Goal: Task Accomplishment & Management: Use online tool/utility

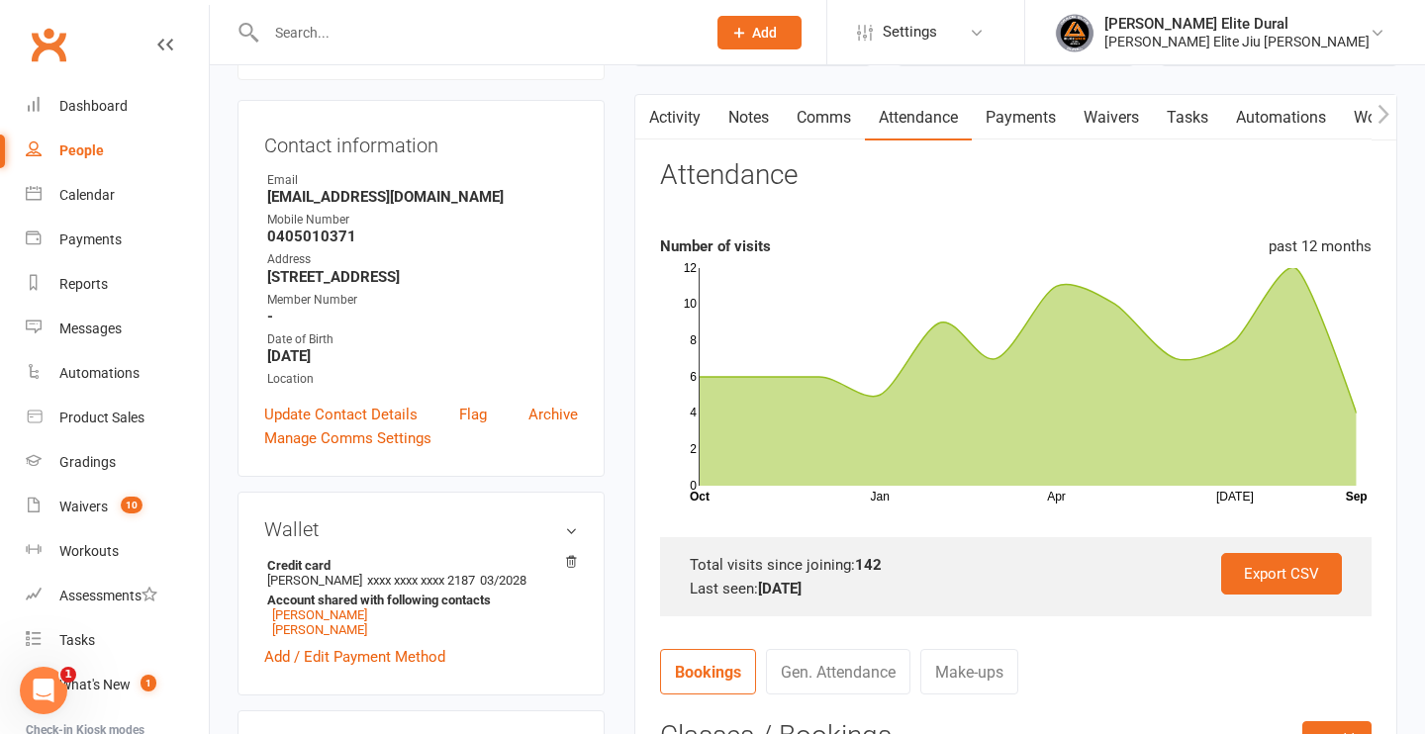
scroll to position [174, 0]
click at [68, 96] on link "Dashboard" at bounding box center [117, 106] width 183 height 45
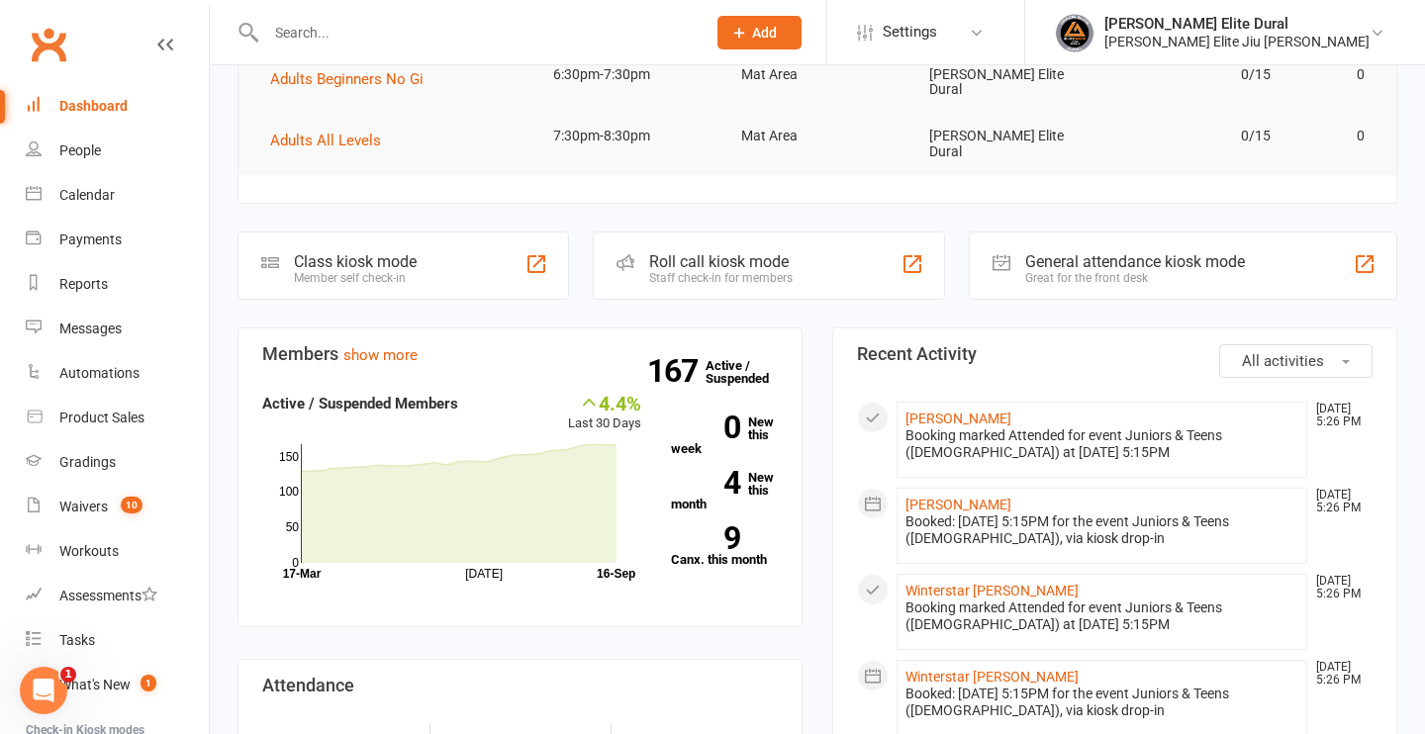
scroll to position [249, 0]
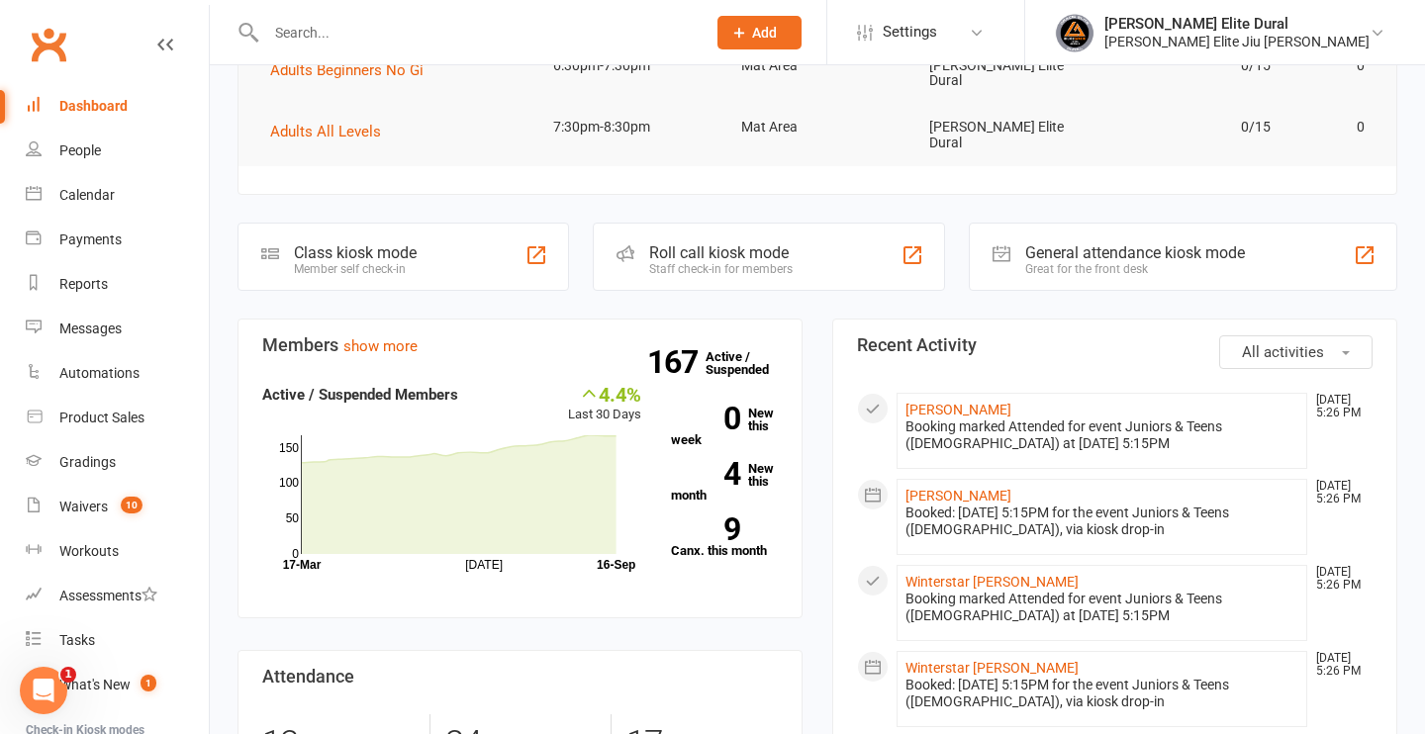
click at [359, 243] on div "Class kiosk mode" at bounding box center [355, 252] width 123 height 19
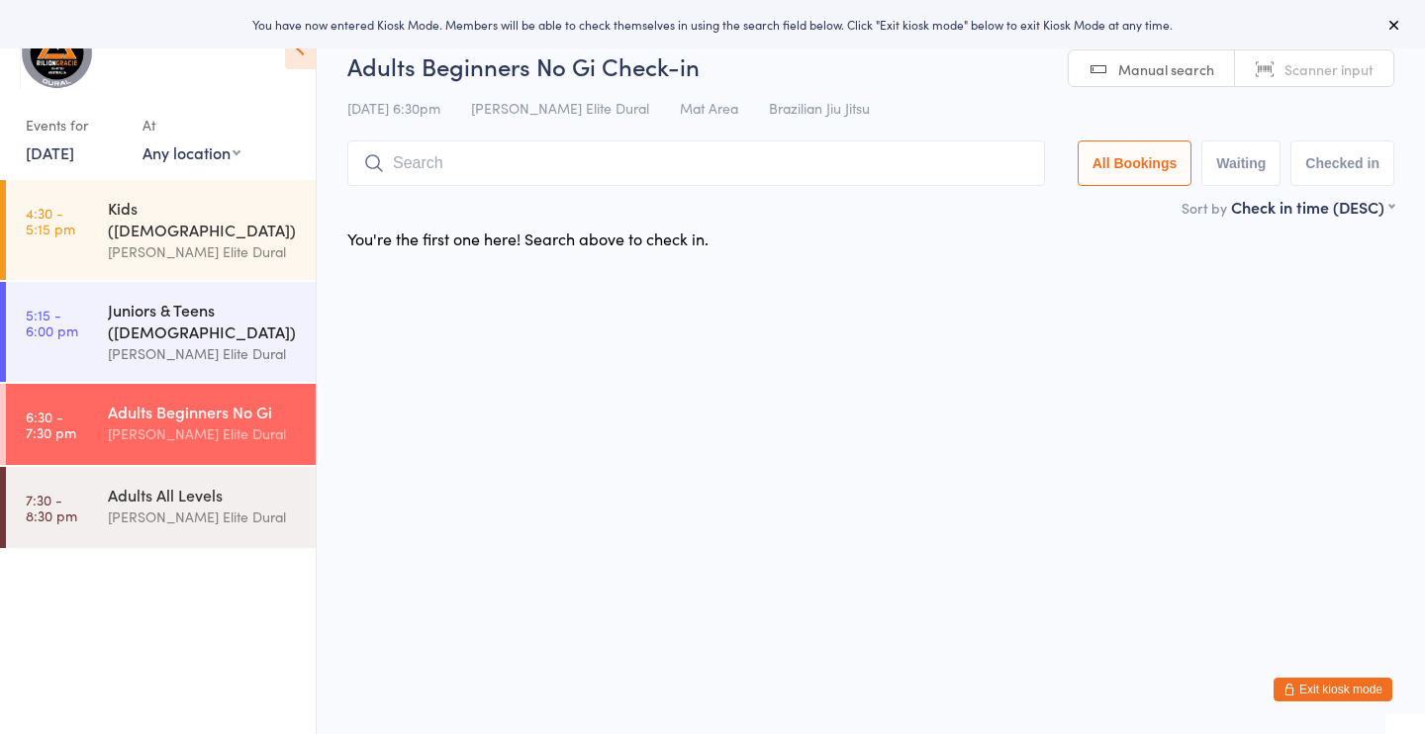
click at [227, 342] on div "[PERSON_NAME] Elite Dural" at bounding box center [203, 353] width 191 height 23
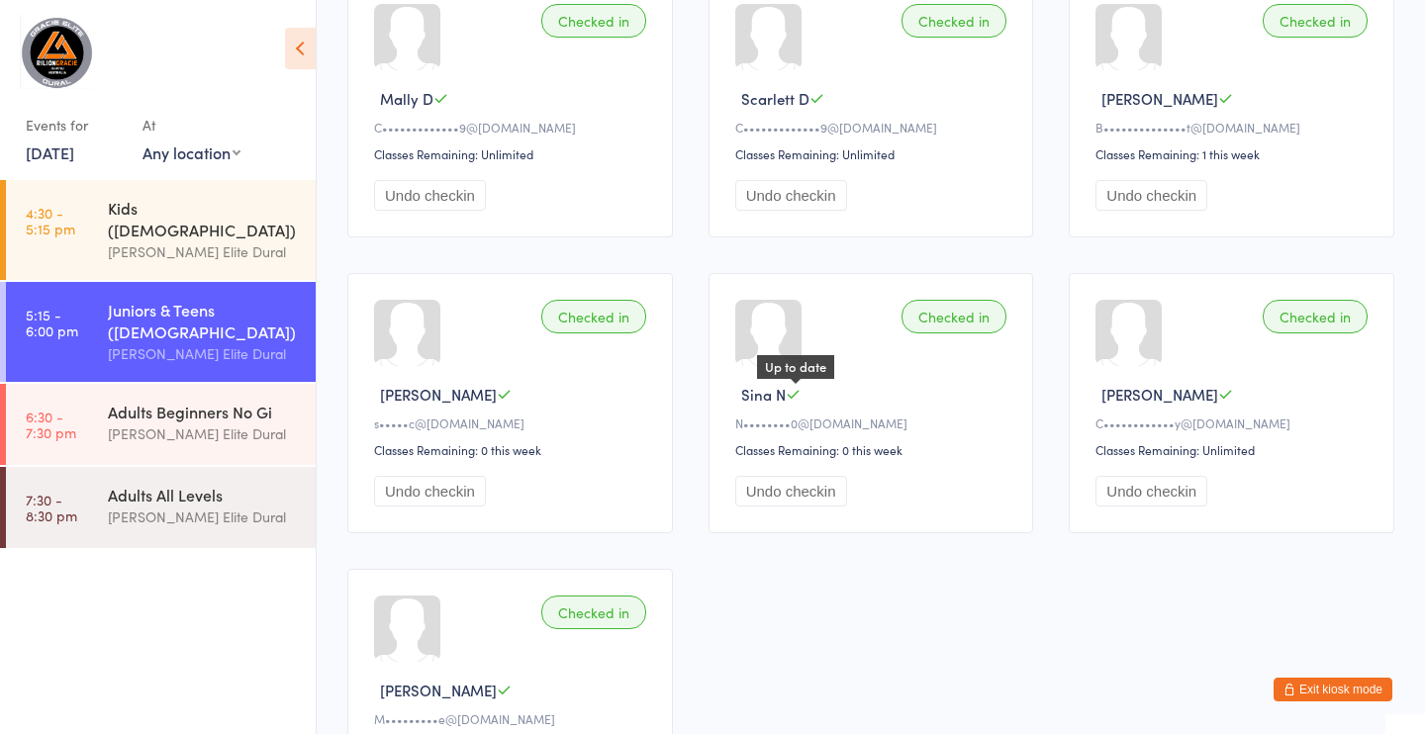
scroll to position [1150, 0]
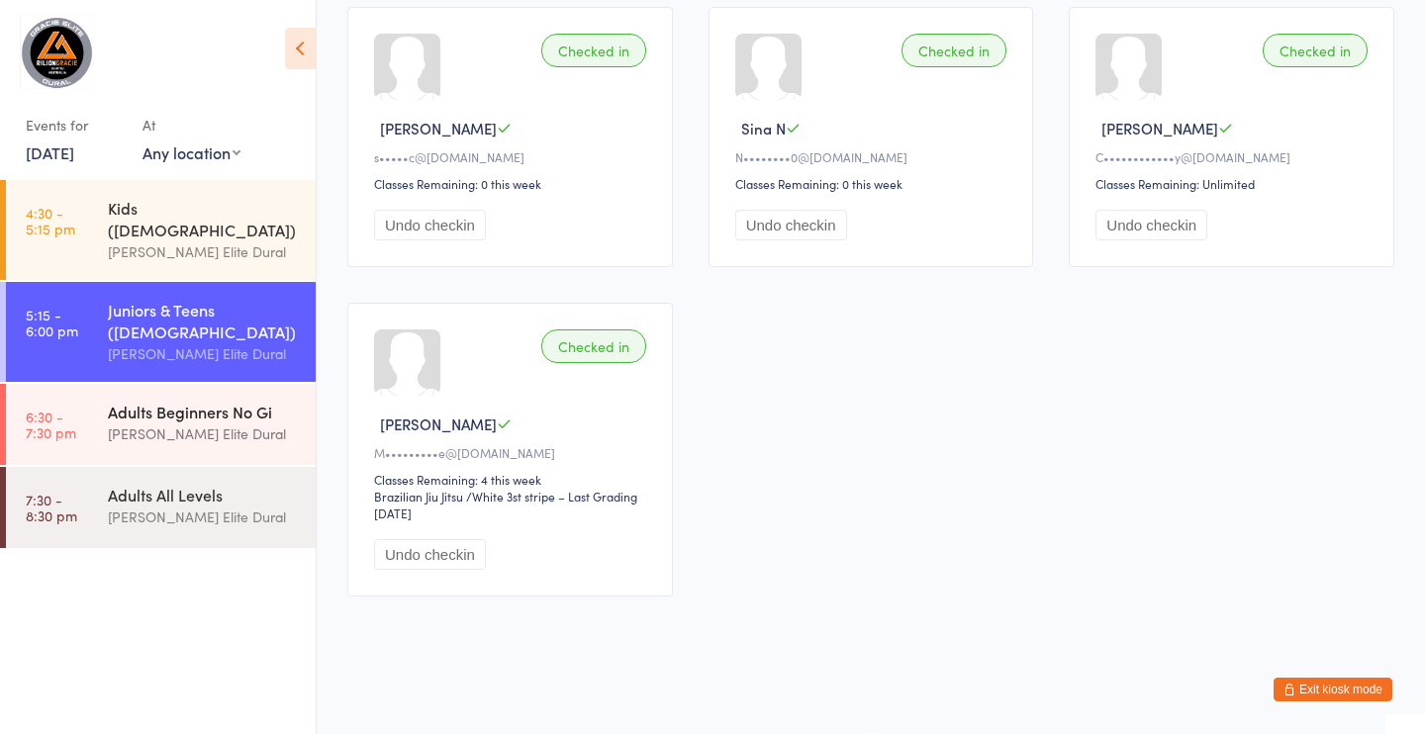
click at [162, 423] on div "[PERSON_NAME] Elite Dural" at bounding box center [203, 434] width 191 height 23
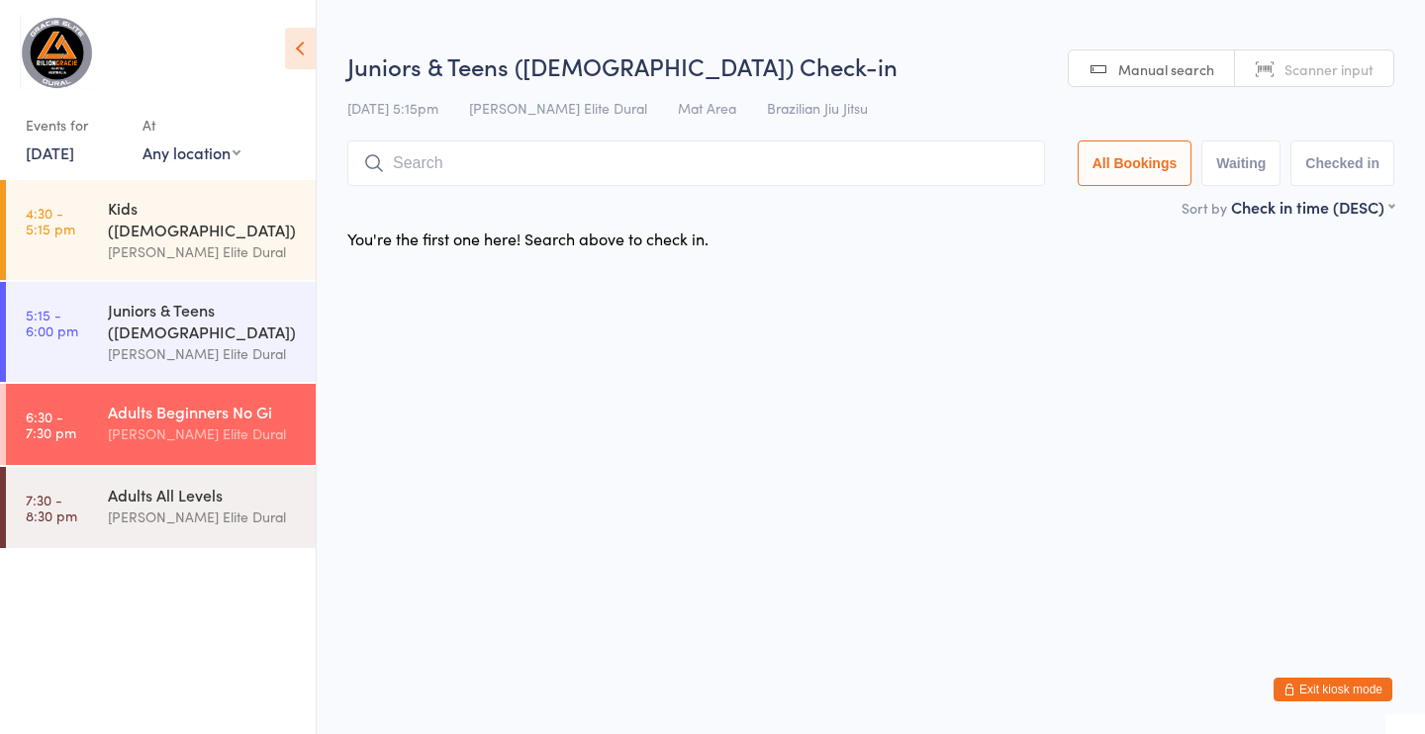
click at [588, 159] on input "search" at bounding box center [696, 164] width 698 height 46
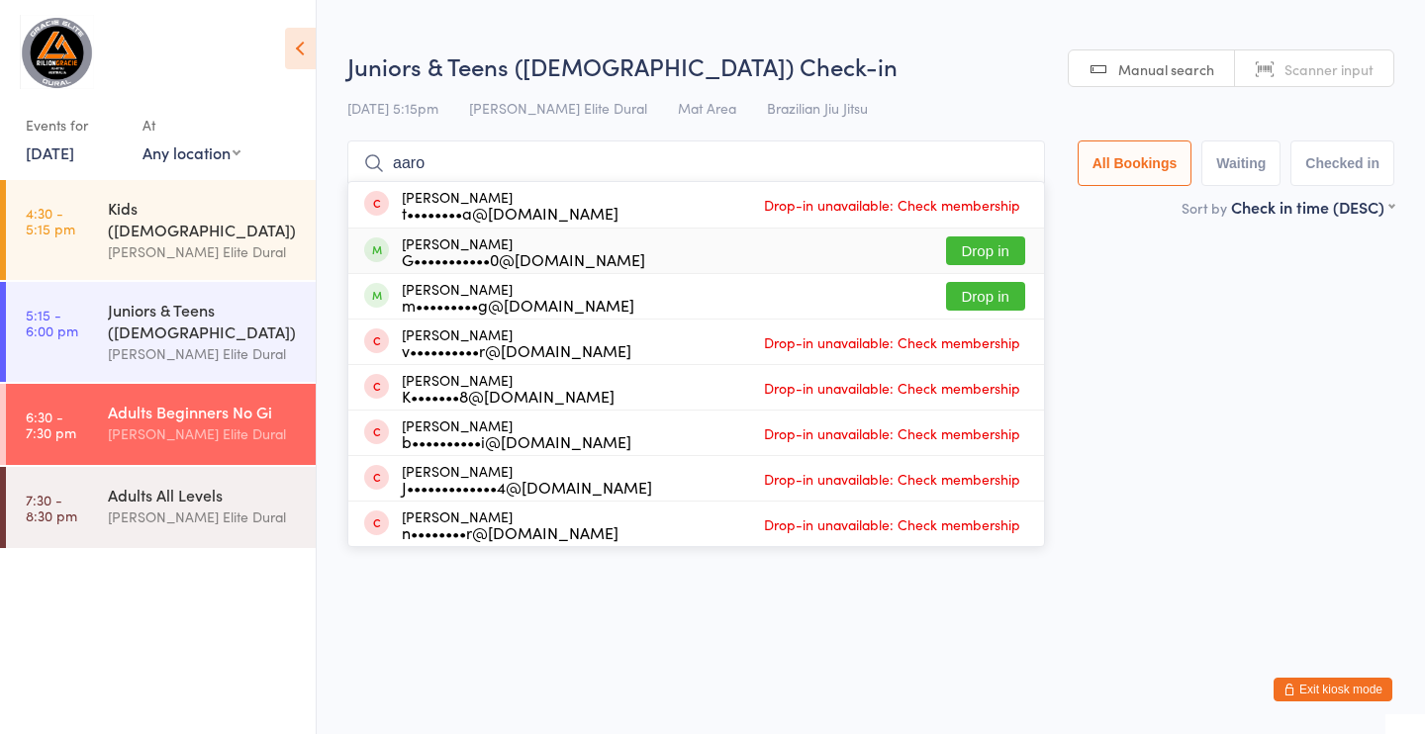
type input "aaro"
click at [559, 258] on div "G•••••••••••0@gmail.com" at bounding box center [523, 259] width 243 height 16
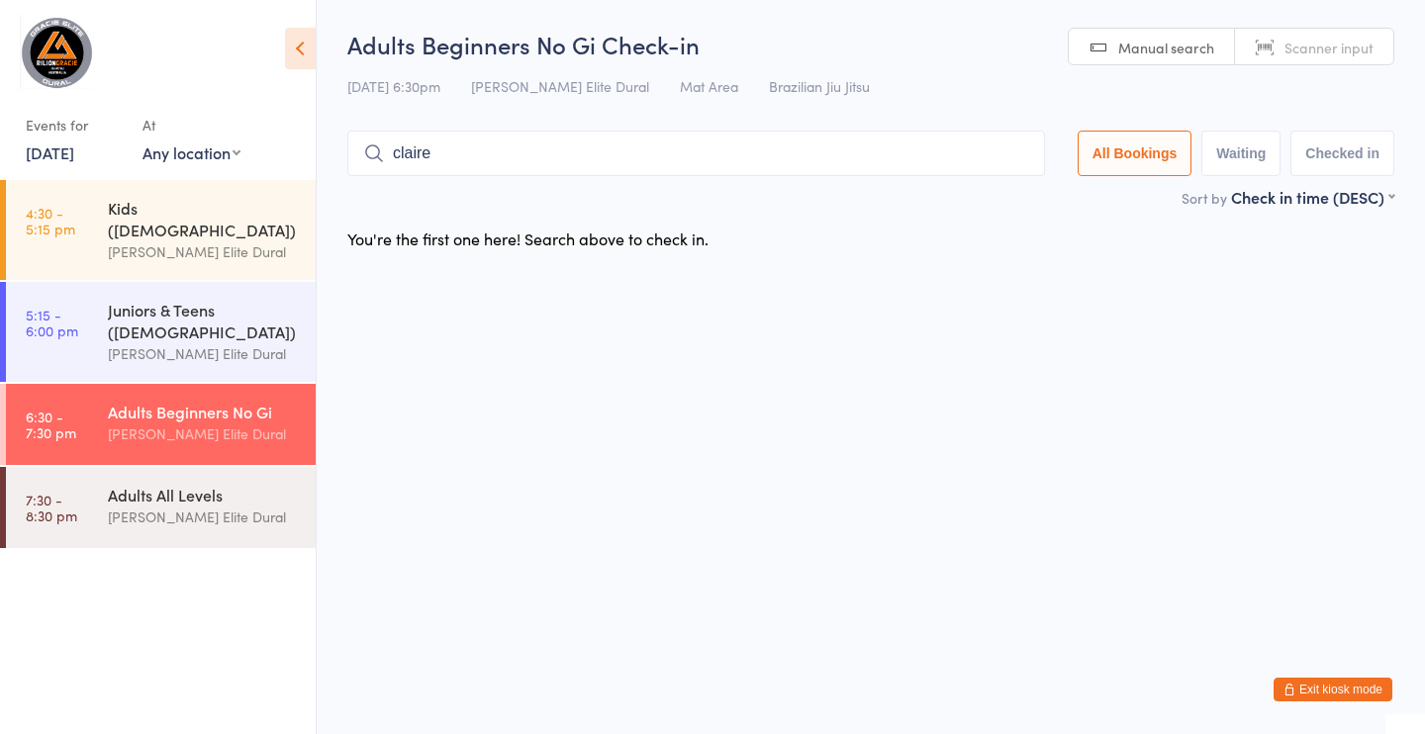
click at [476, 166] on input "claire" at bounding box center [696, 154] width 698 height 46
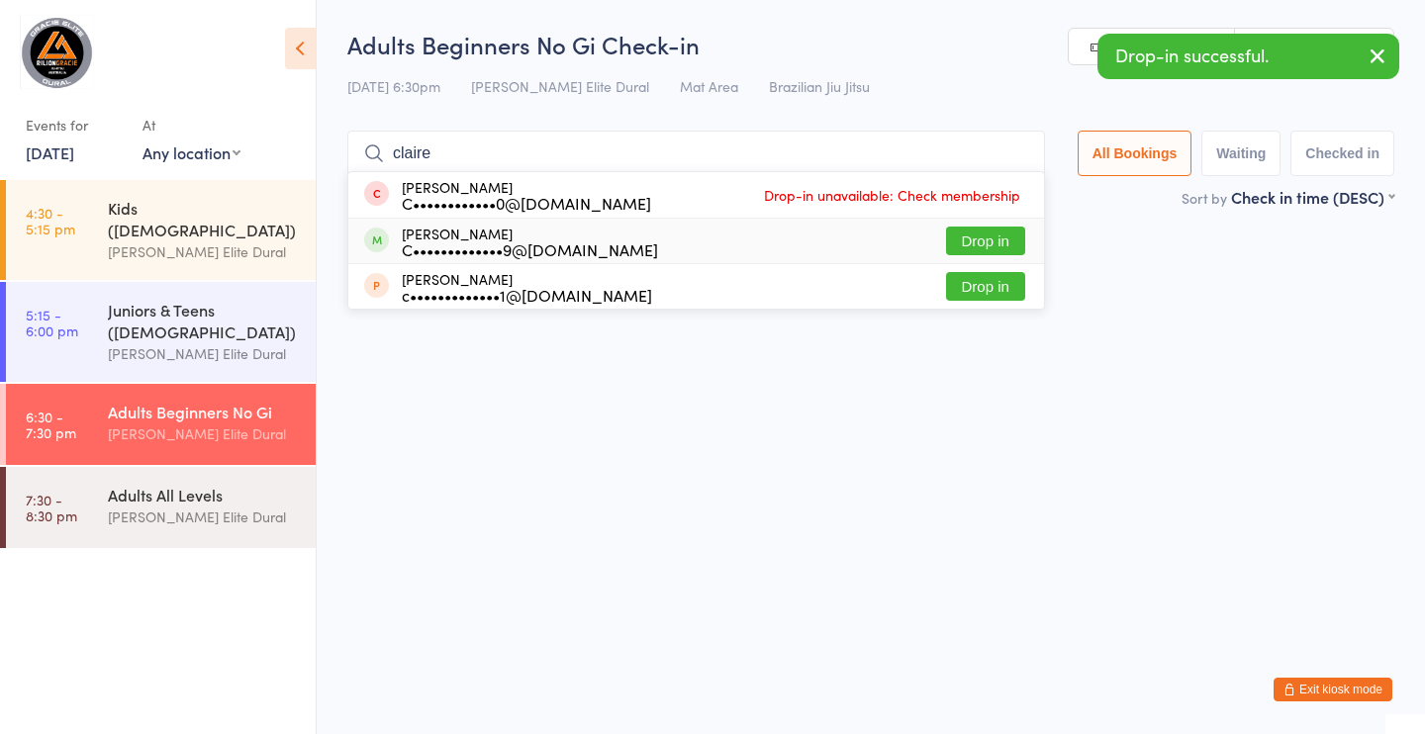
type input "claire"
click at [527, 244] on div "C•••••••••••••9@gmail.com" at bounding box center [530, 250] width 256 height 16
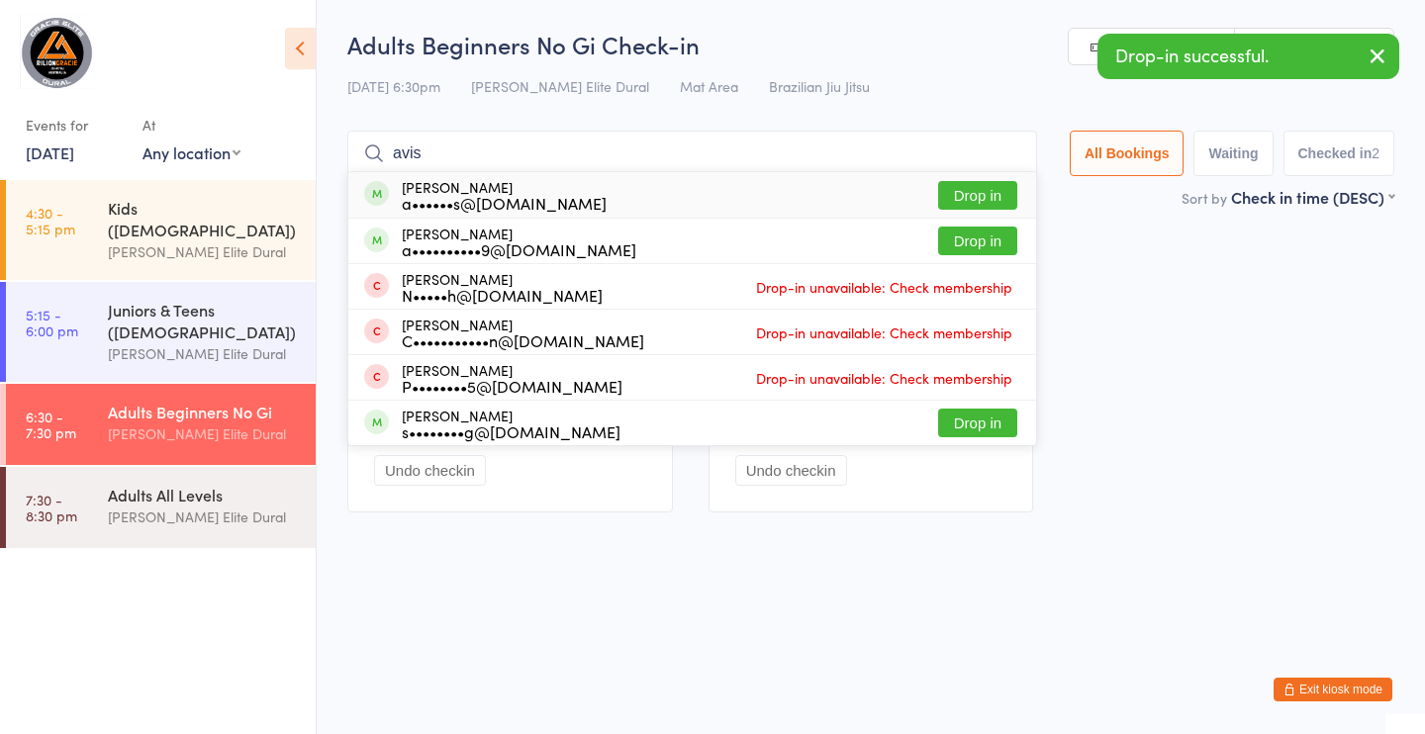
type input "avis"
click at [492, 196] on div "a••••••s@hotmail.com" at bounding box center [504, 203] width 205 height 16
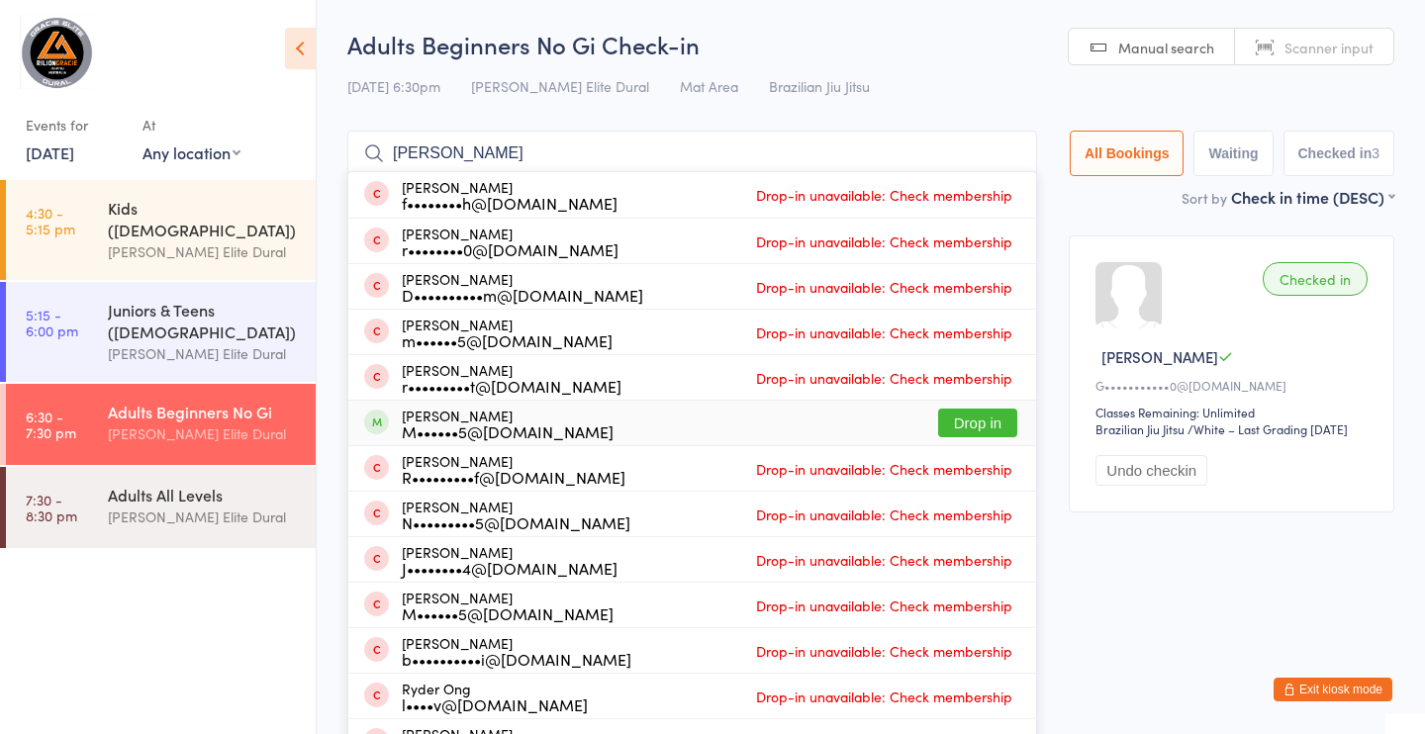
type input "ryan"
click at [623, 421] on div "Martin Ryan M••••••5@me.com Drop in" at bounding box center [692, 423] width 688 height 45
